Goal: Navigation & Orientation: Find specific page/section

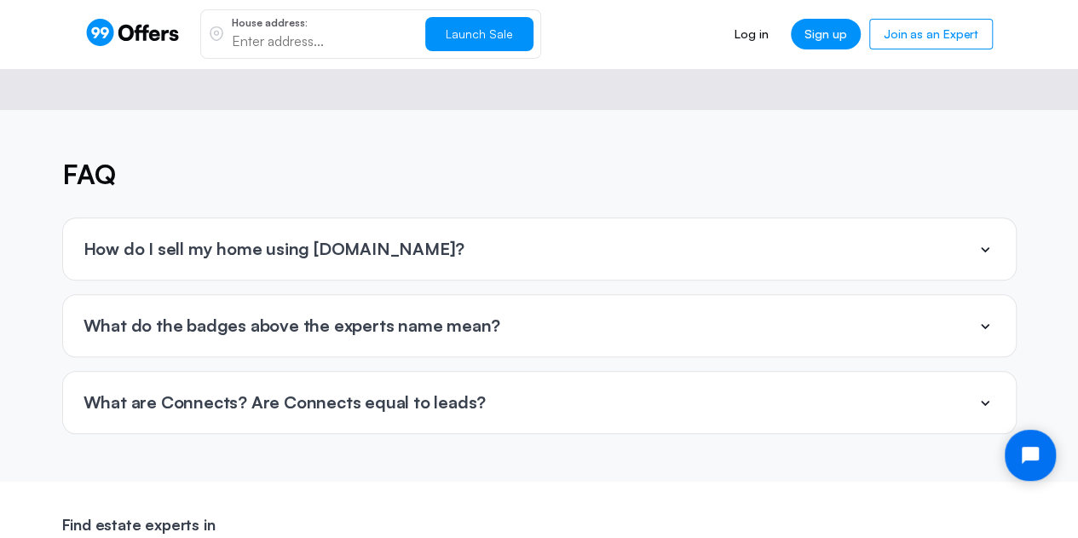
scroll to position [3908, 0]
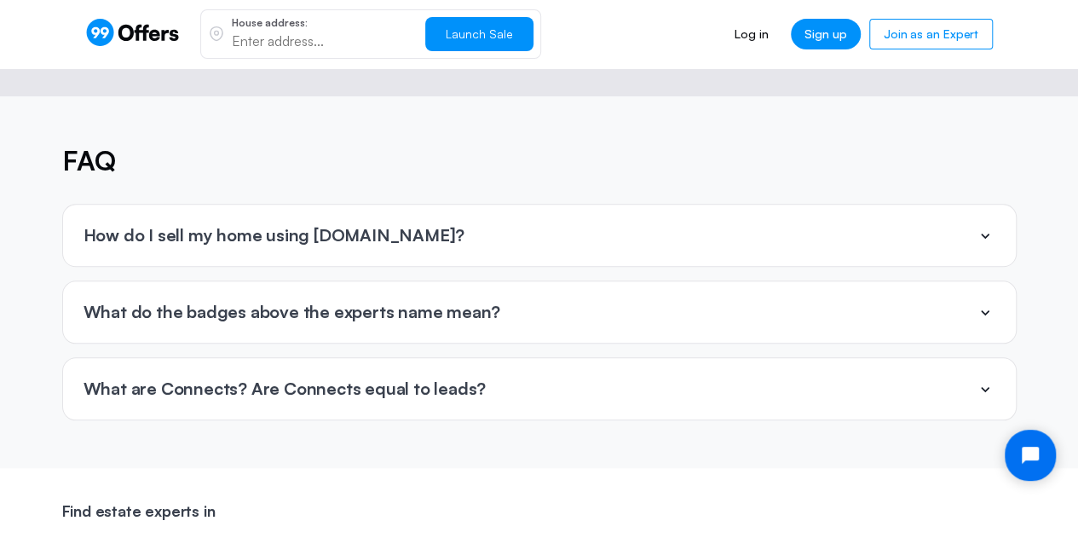
click at [987, 234] on icon at bounding box center [985, 236] width 9 height 5
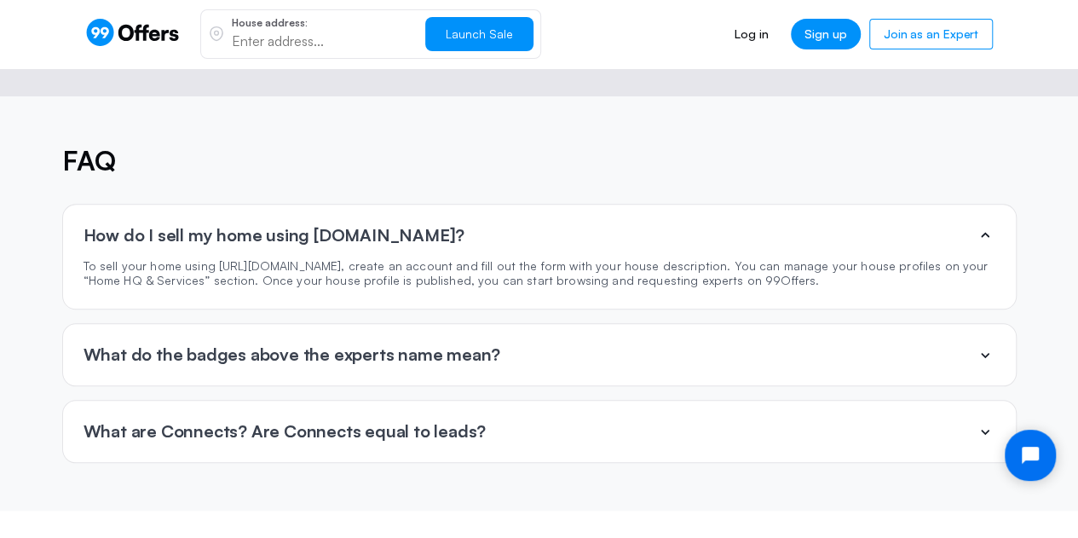
click at [984, 352] on icon at bounding box center [985, 354] width 9 height 5
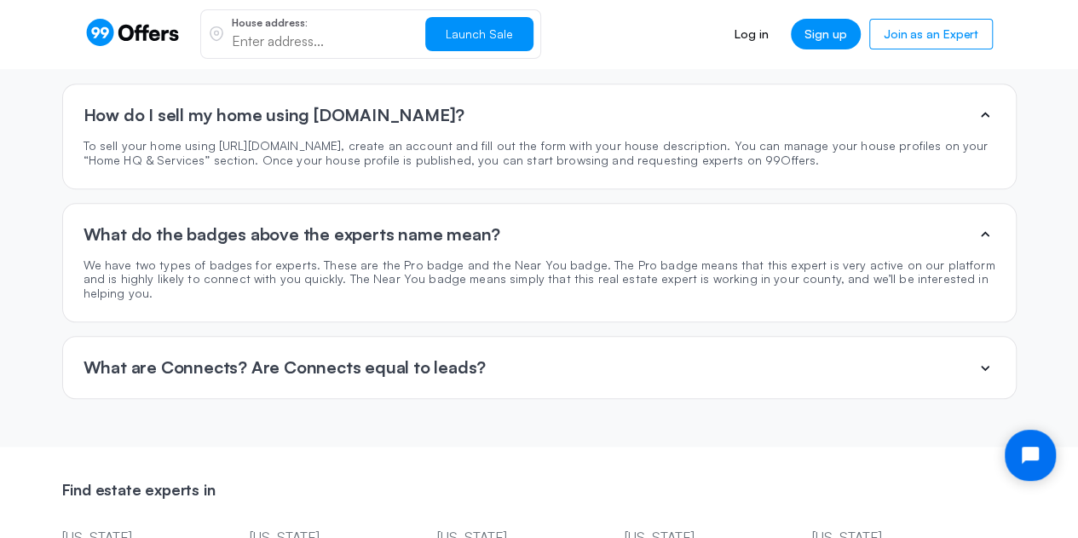
scroll to position [4030, 0]
click at [986, 355] on icon at bounding box center [985, 365] width 20 height 20
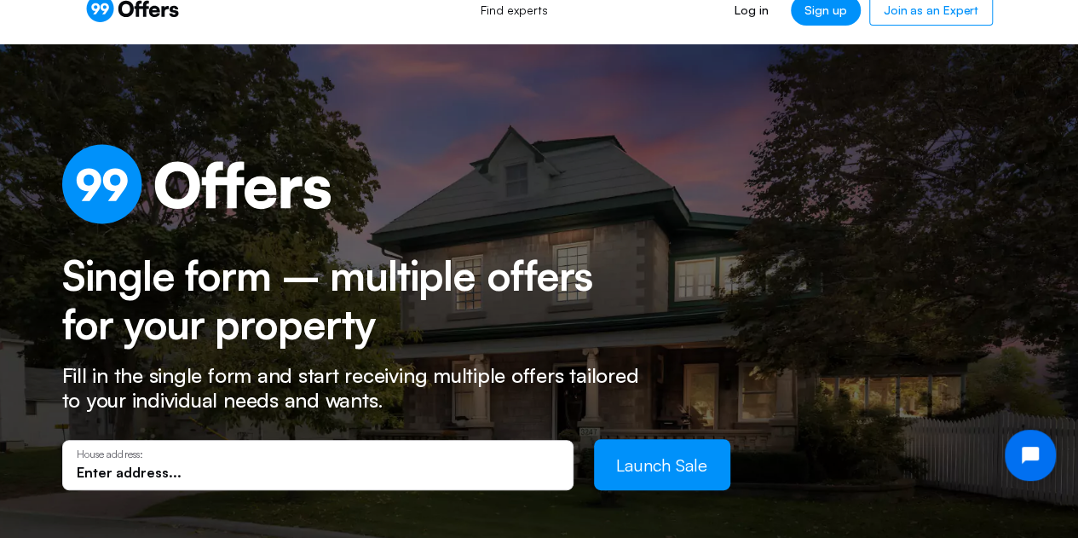
scroll to position [0, 0]
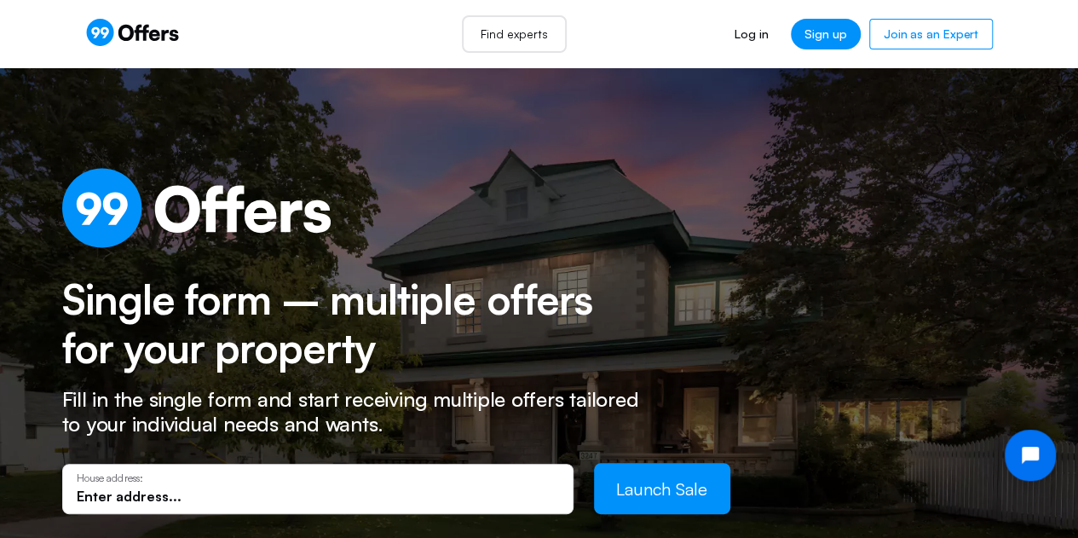
click at [515, 37] on link "Find experts" at bounding box center [514, 34] width 105 height 38
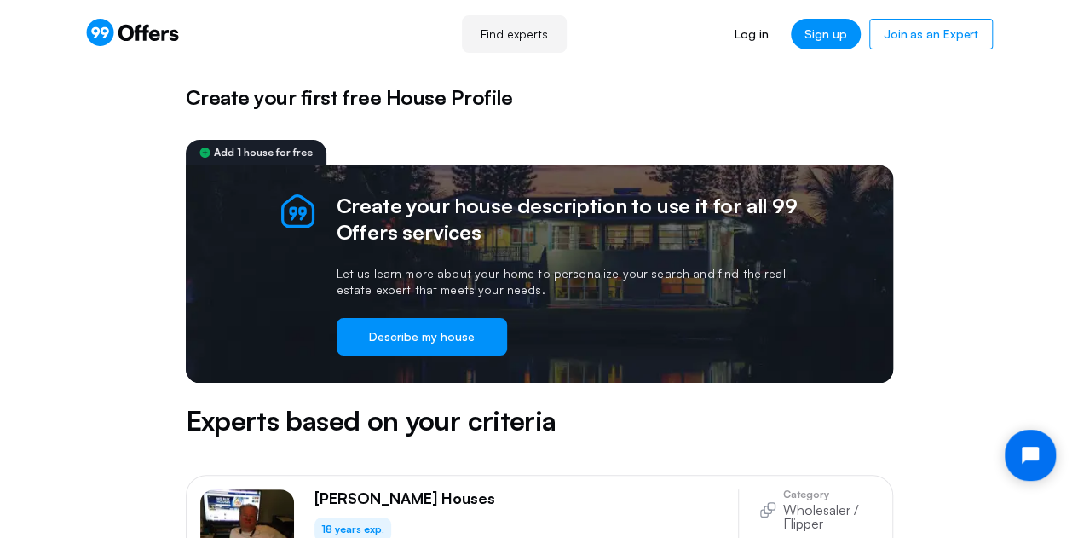
click at [108, 37] on icon at bounding box center [100, 32] width 27 height 27
